Goal: Task Accomplishment & Management: Use online tool/utility

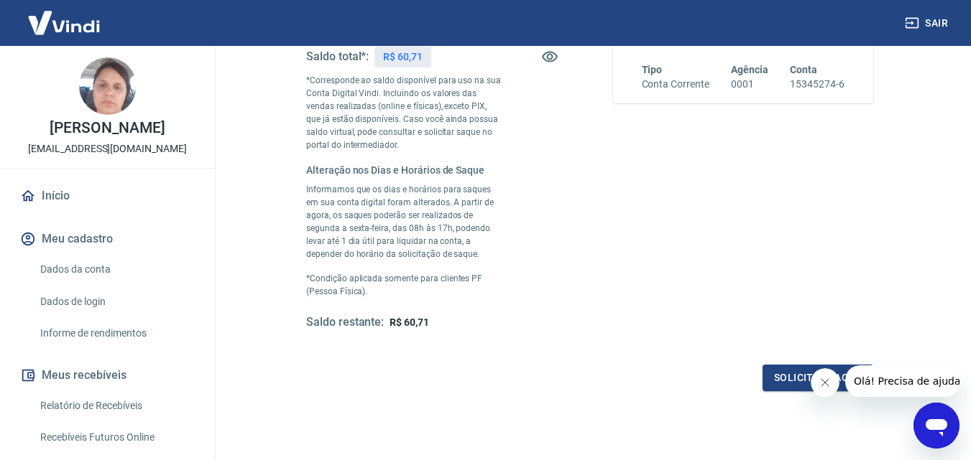
scroll to position [312, 0]
click at [820, 379] on icon "Fechar mensagem da empresa" at bounding box center [823, 382] width 11 height 11
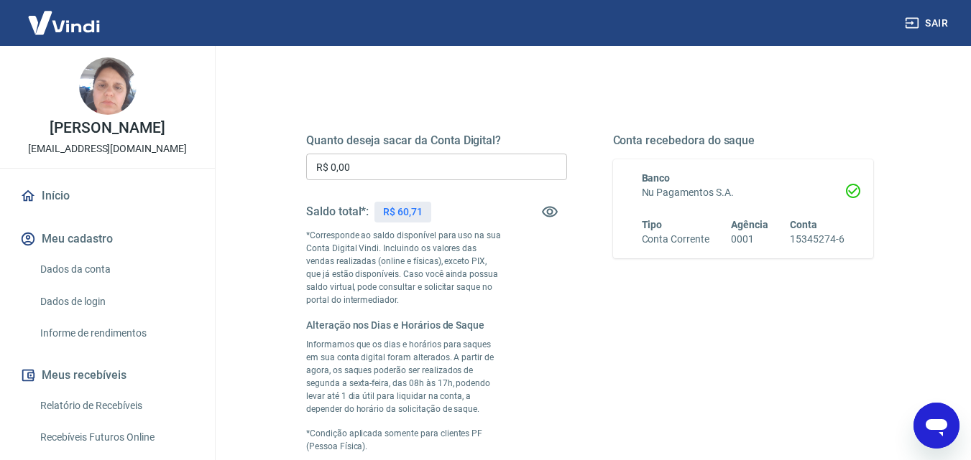
scroll to position [147, 0]
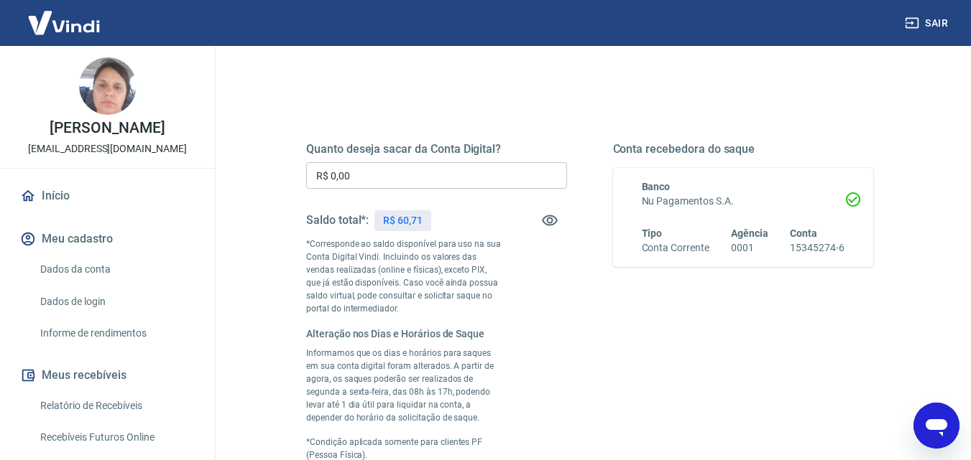
click at [357, 175] on input "R$ 0,00" at bounding box center [436, 175] width 261 height 27
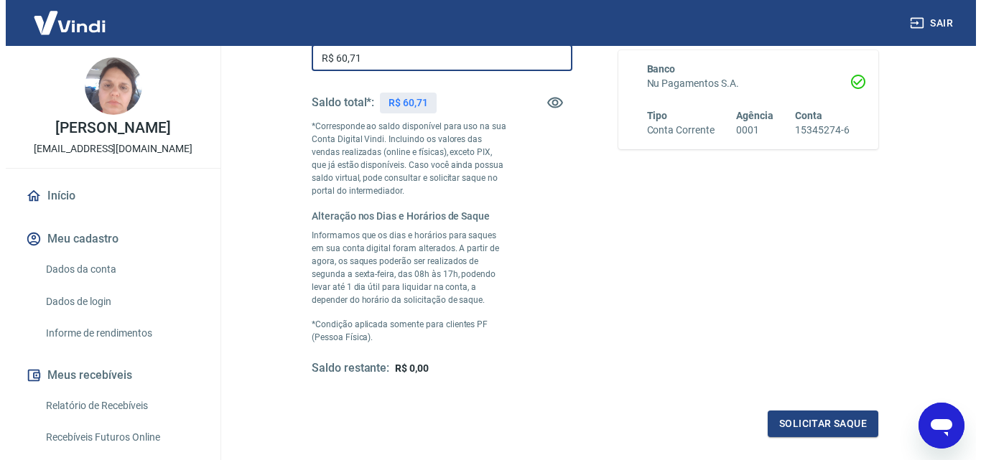
scroll to position [409, 0]
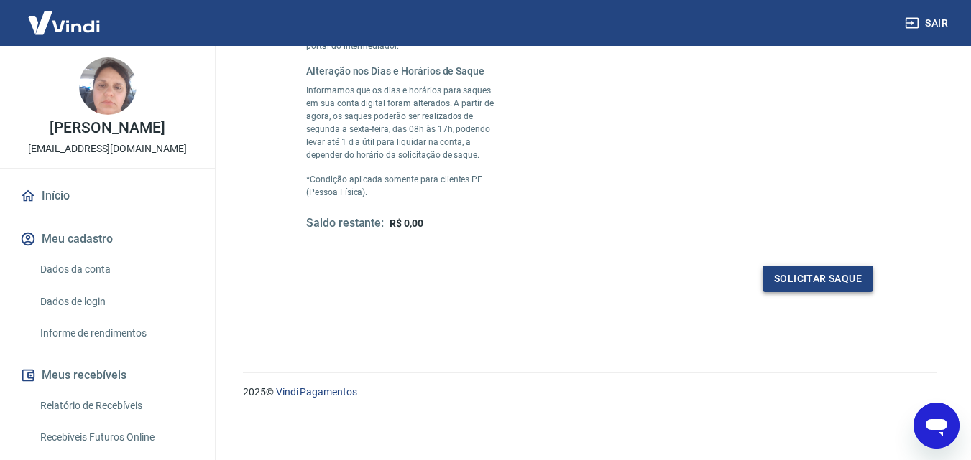
type input "R$ 60,71"
click at [807, 274] on button "Solicitar saque" at bounding box center [817, 279] width 111 height 27
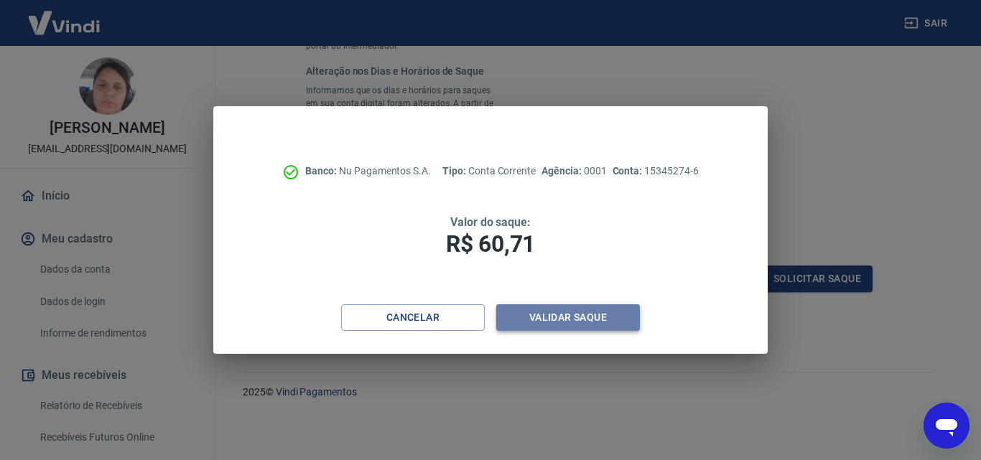
click at [595, 315] on button "Validar saque" at bounding box center [568, 318] width 144 height 27
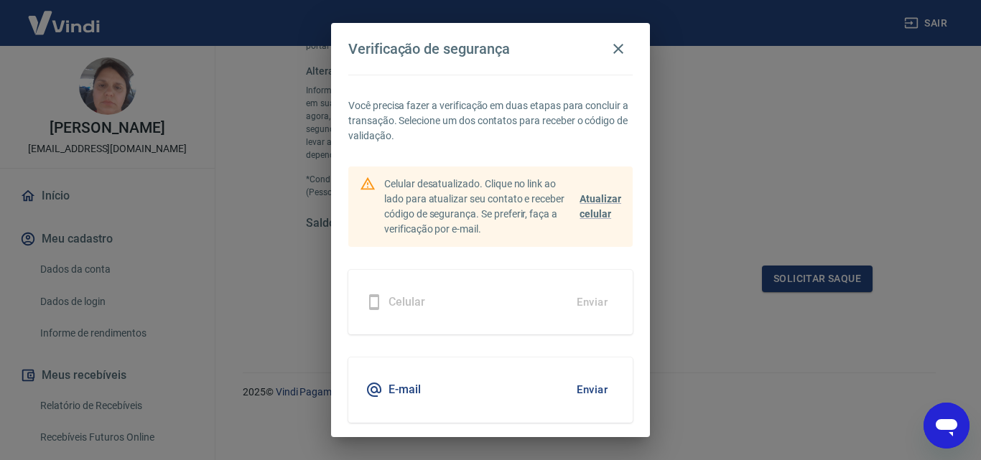
click at [585, 387] on button "Enviar" at bounding box center [592, 390] width 47 height 30
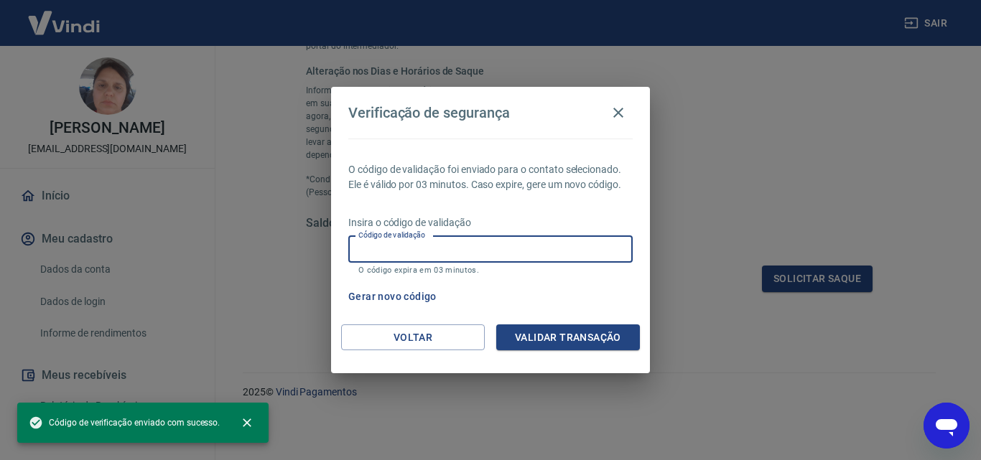
click at [399, 246] on input "Código de validação" at bounding box center [490, 249] width 284 height 27
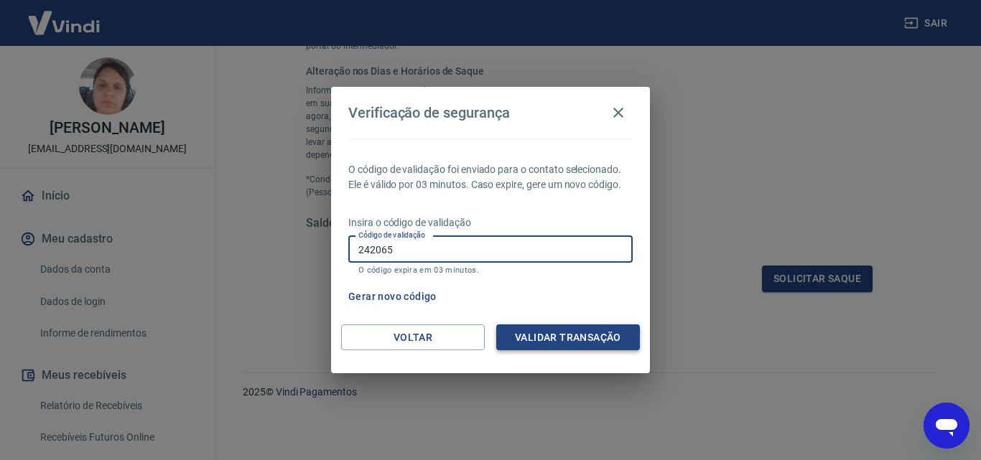
type input "242065"
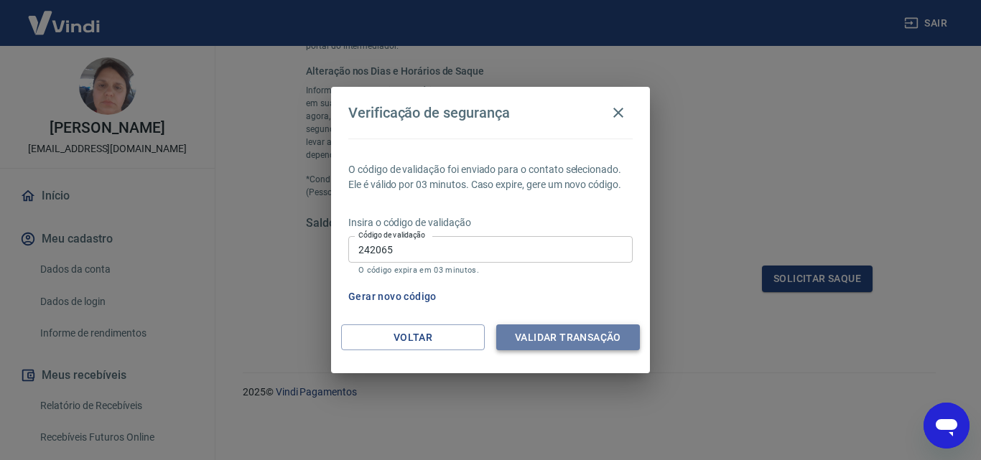
click at [521, 335] on button "Validar transação" at bounding box center [568, 338] width 144 height 27
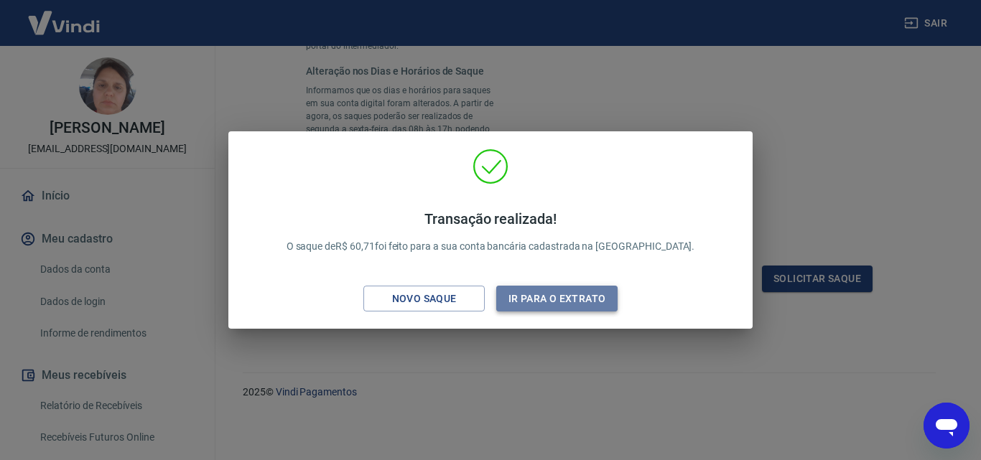
click at [519, 298] on button "Ir para o extrato" at bounding box center [556, 299] width 121 height 27
